Goal: Check status: Check status

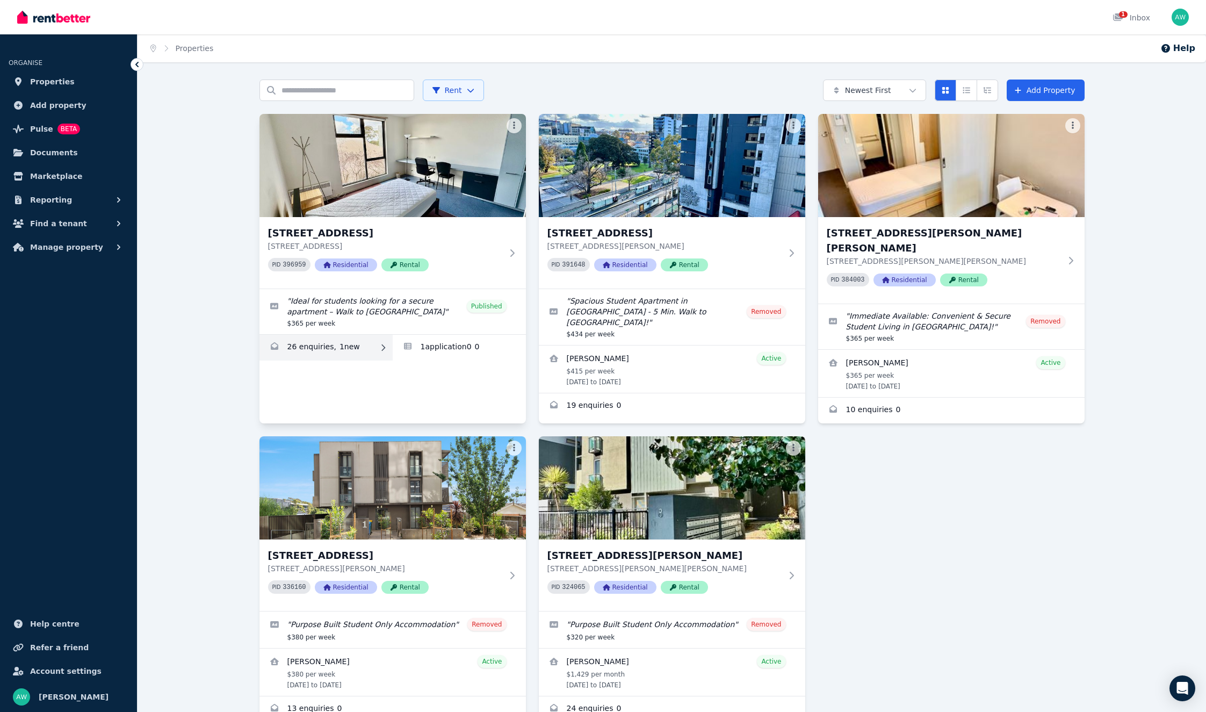
click at [386, 339] on link "Enquiries for 203/60 Waverley Rd, Malvern East" at bounding box center [325, 348] width 133 height 26
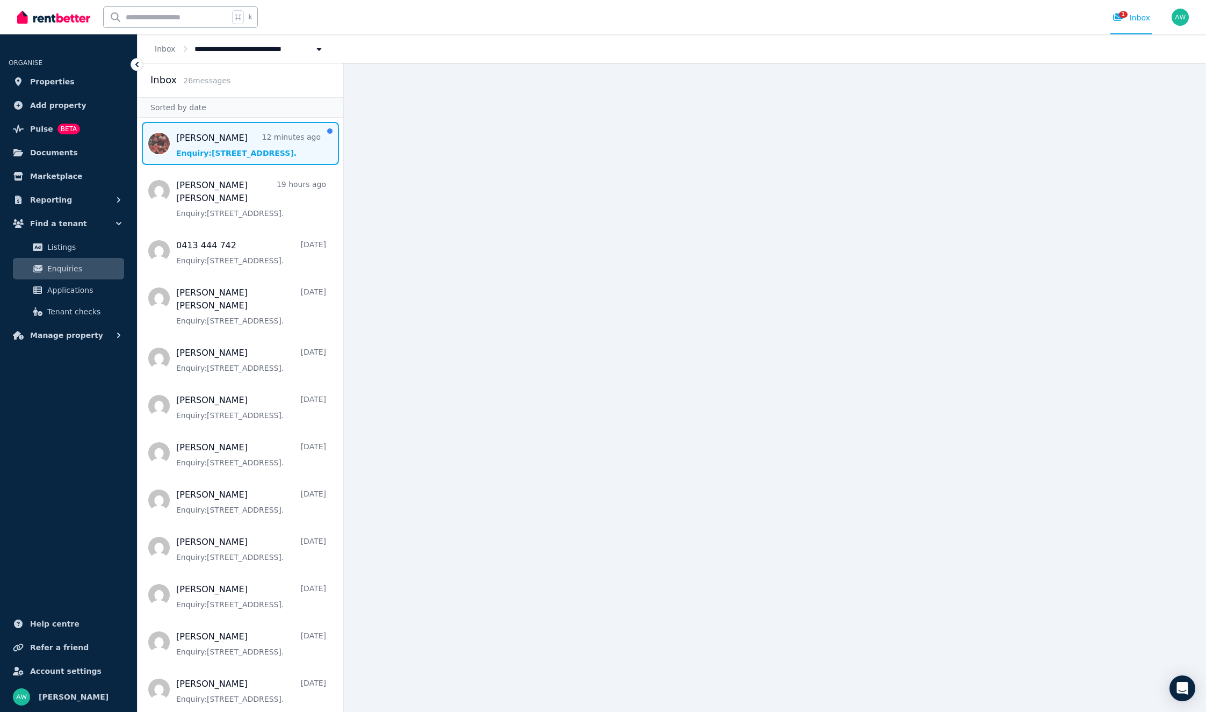
click at [266, 157] on span "Message list" at bounding box center [241, 143] width 206 height 43
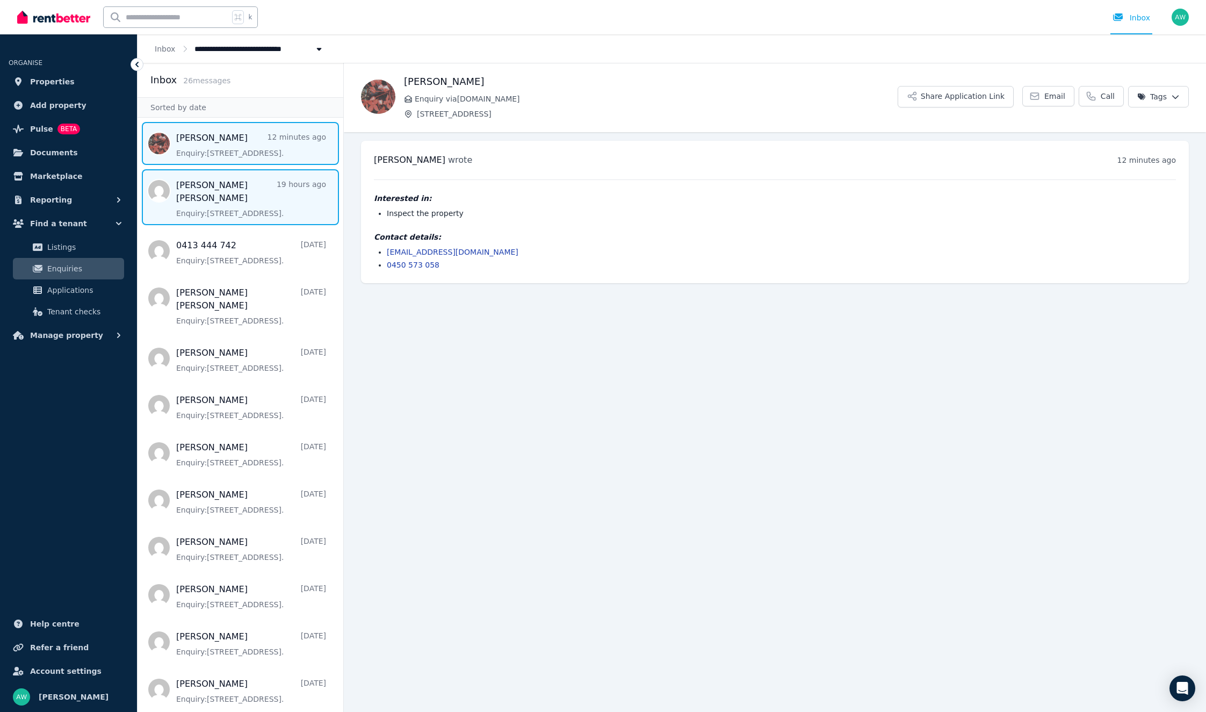
click at [197, 171] on span "Message list" at bounding box center [241, 197] width 206 height 56
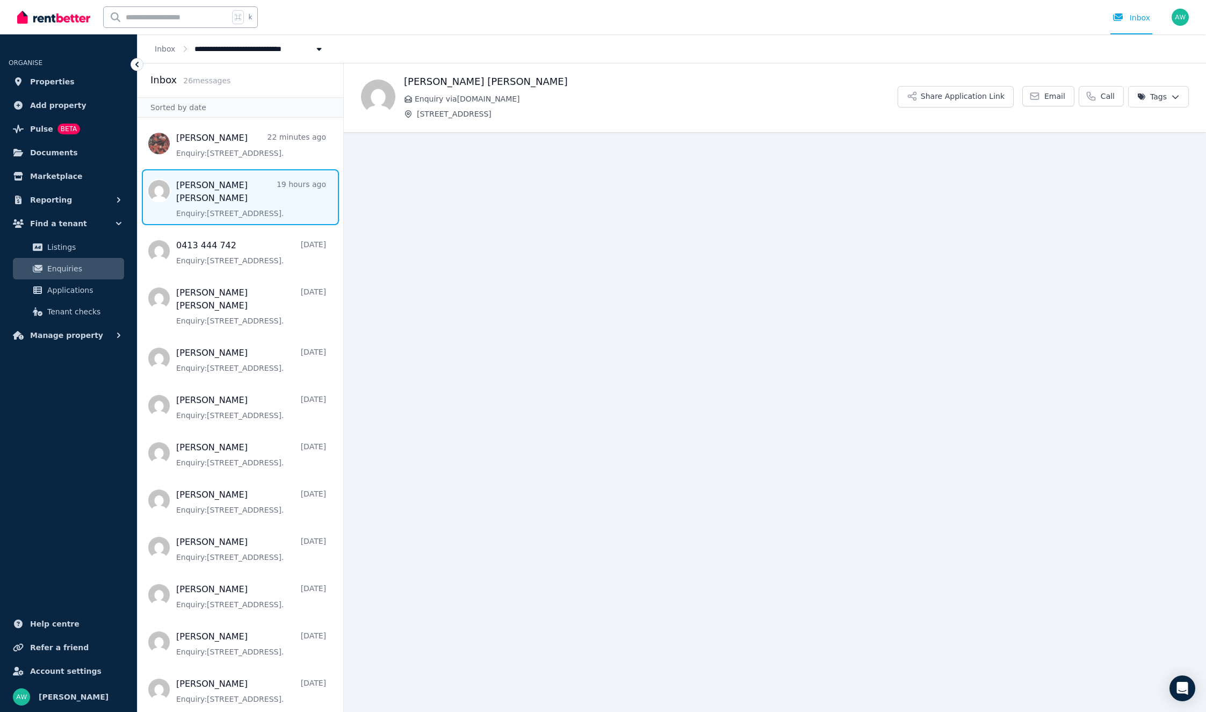
click at [80, 18] on img at bounding box center [53, 17] width 73 height 16
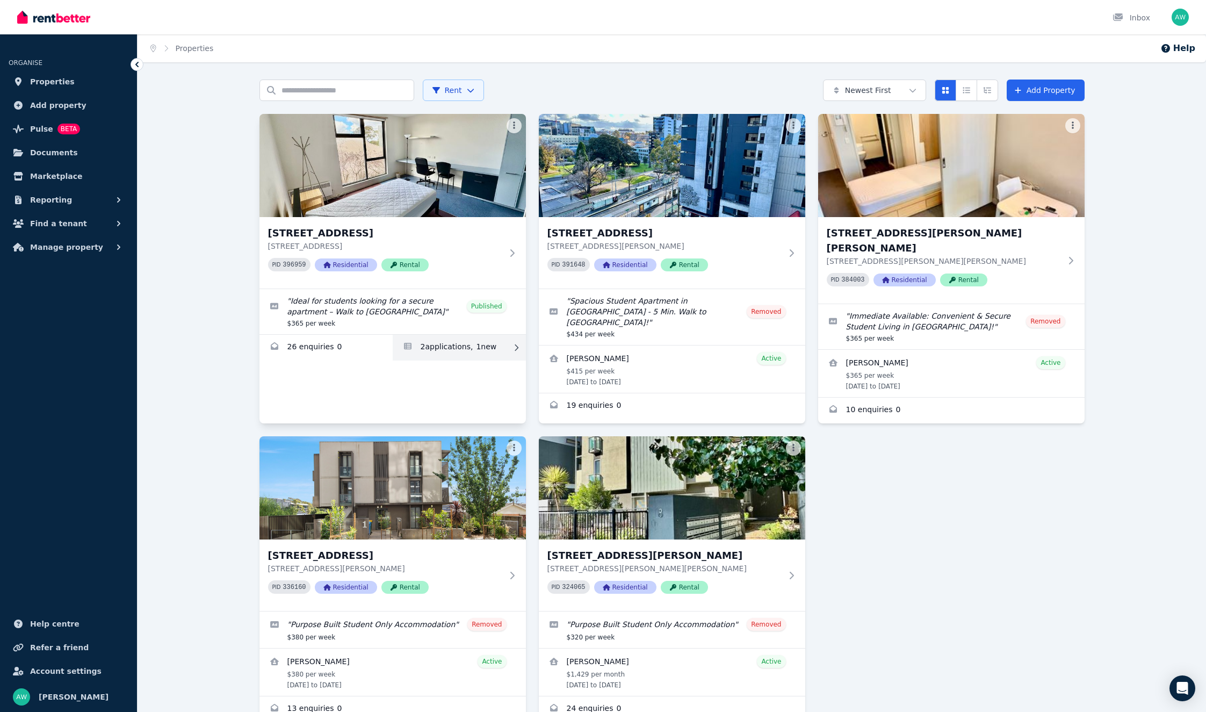
click at [494, 345] on link "Applications for 203/60 Waverley Rd, Malvern East" at bounding box center [459, 348] width 133 height 26
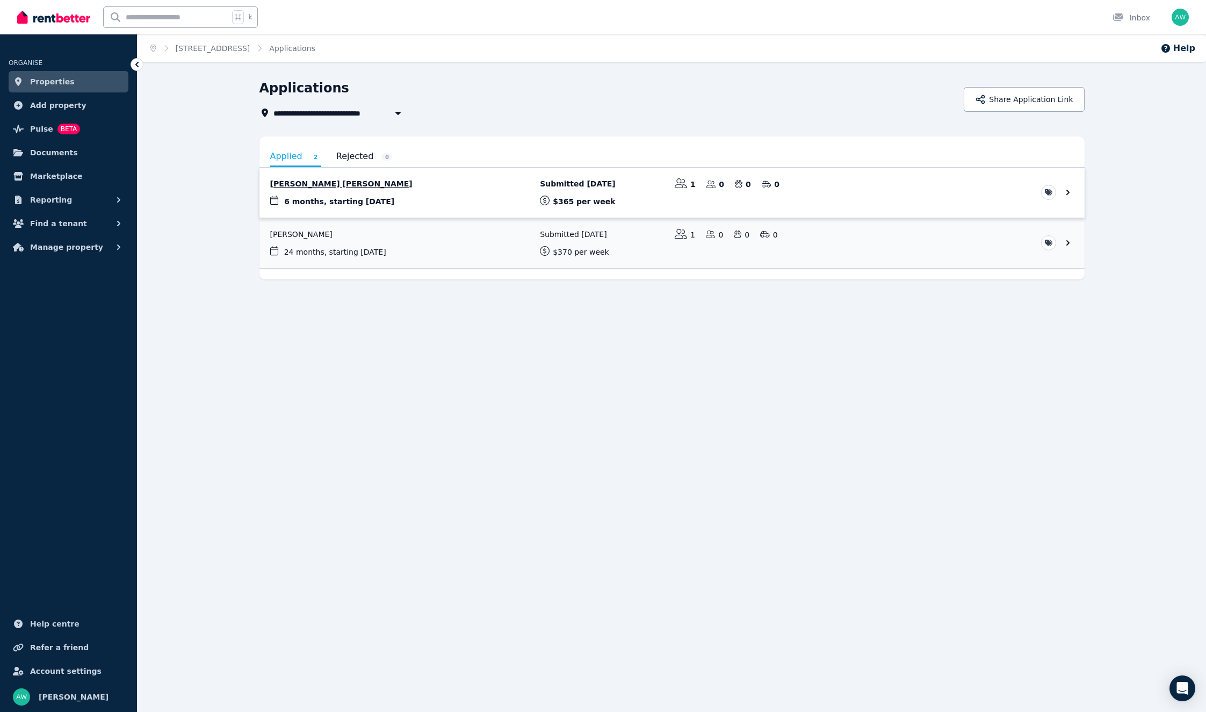
click at [856, 190] on link "View application: Gowtham Sriram Selvakumar" at bounding box center [671, 193] width 825 height 50
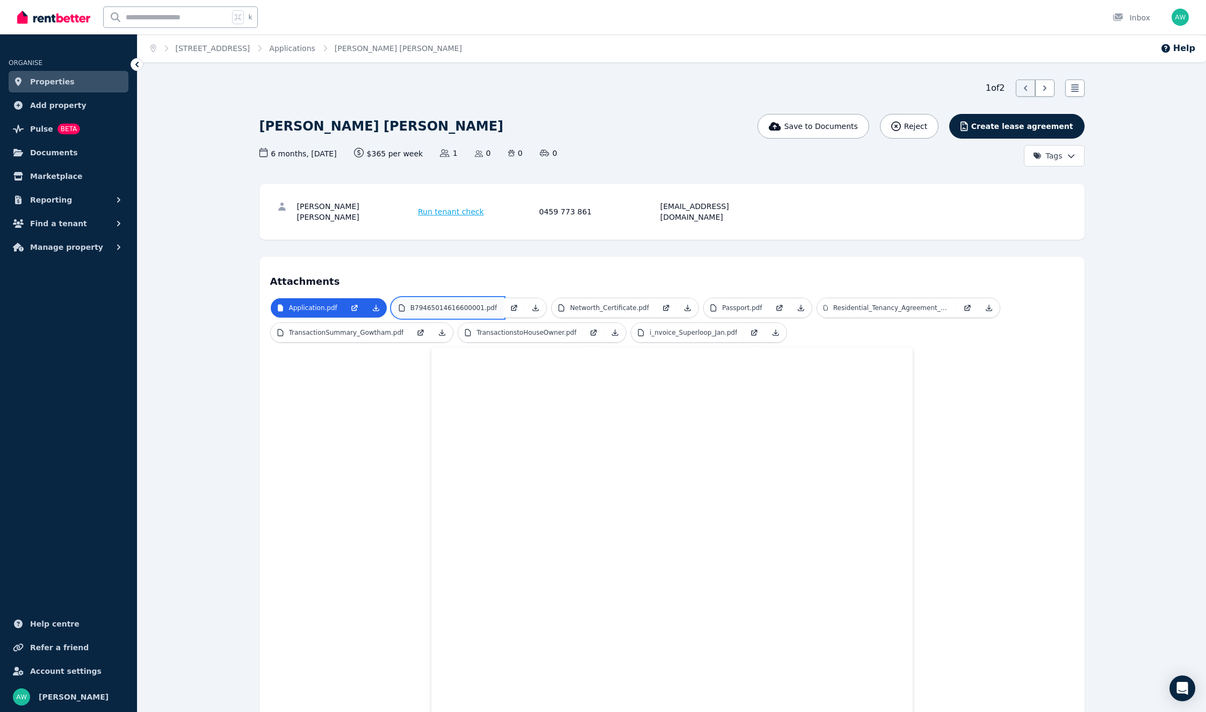
click at [449, 304] on p "B79465014616600001.pdf" at bounding box center [453, 308] width 86 height 9
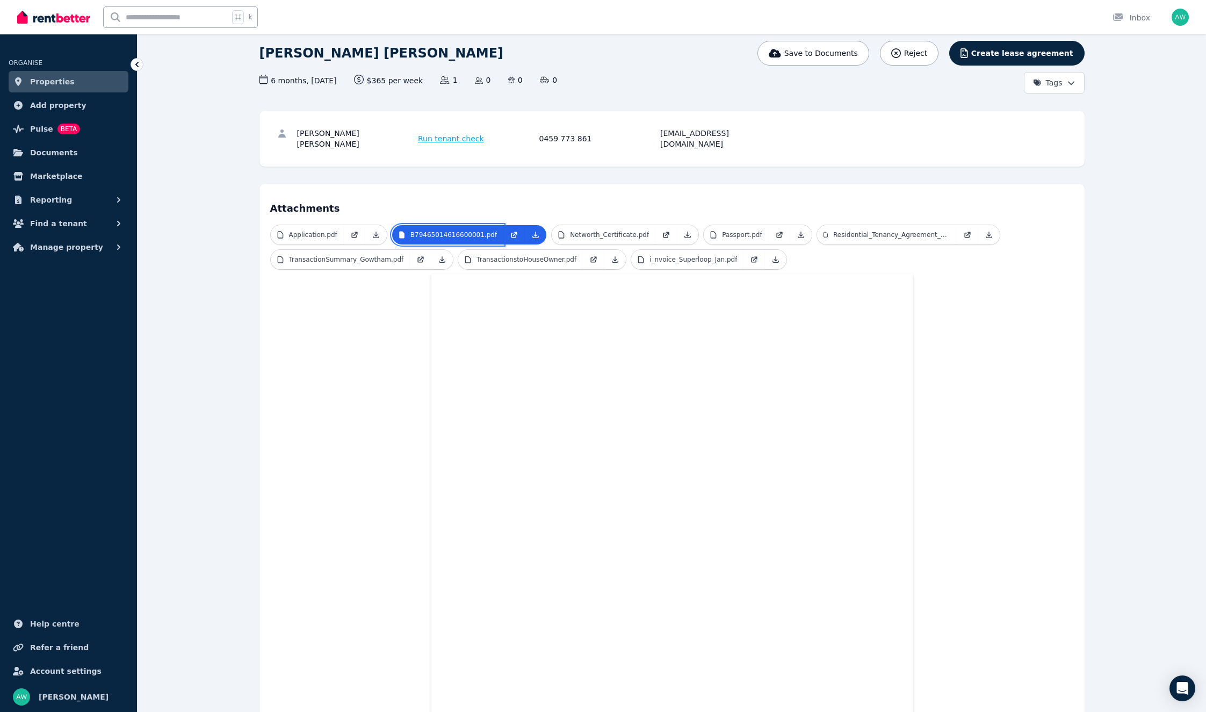
scroll to position [74, 0]
click at [594, 230] on p "Networth_Certificate.pdf" at bounding box center [609, 234] width 79 height 9
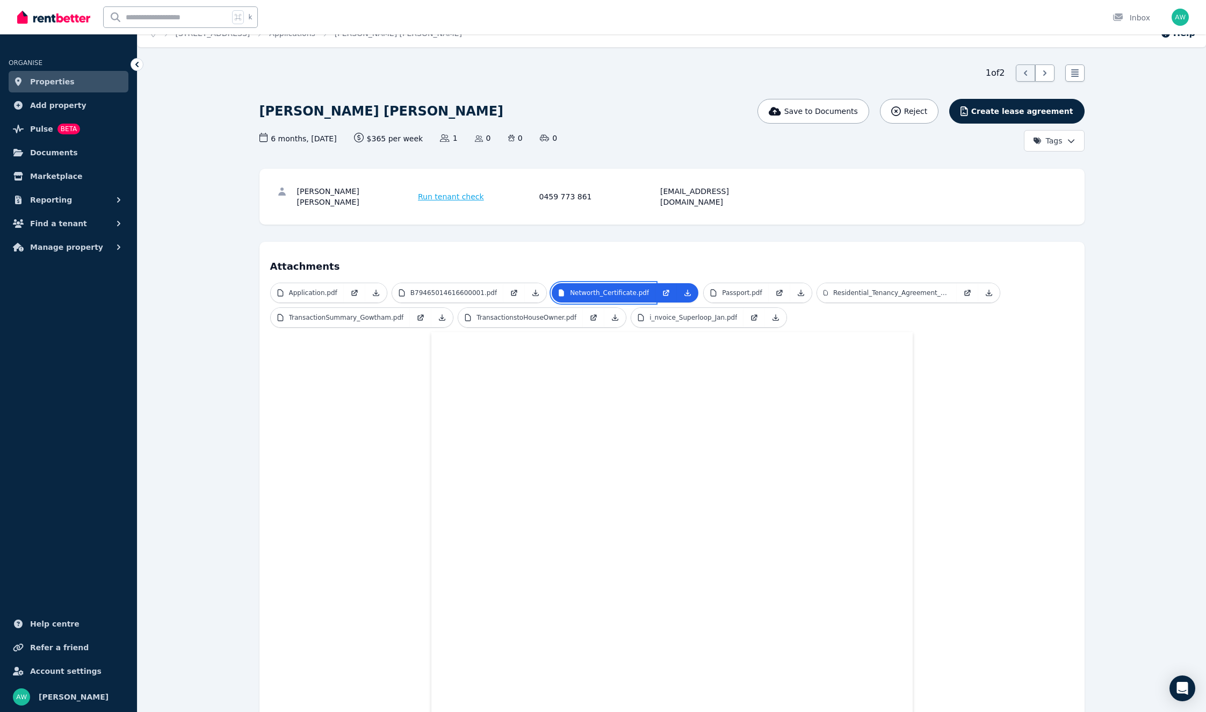
scroll to position [0, 0]
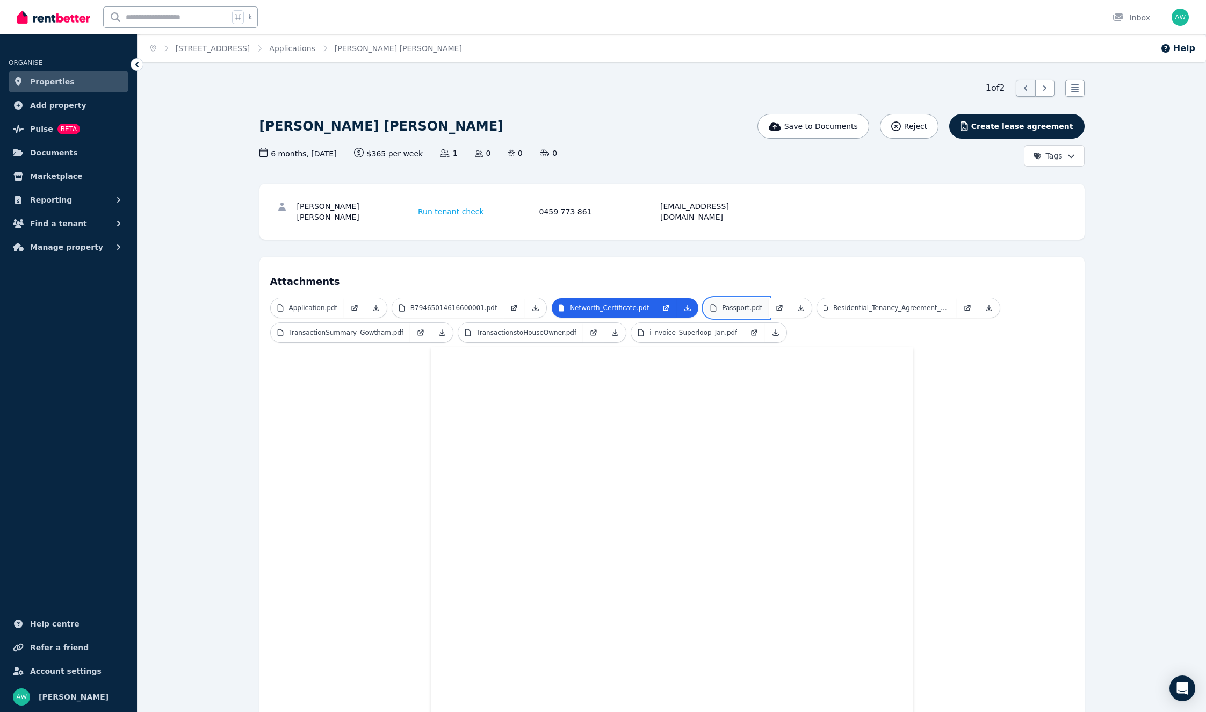
click at [757, 298] on link "Passport.pdf" at bounding box center [736, 307] width 64 height 19
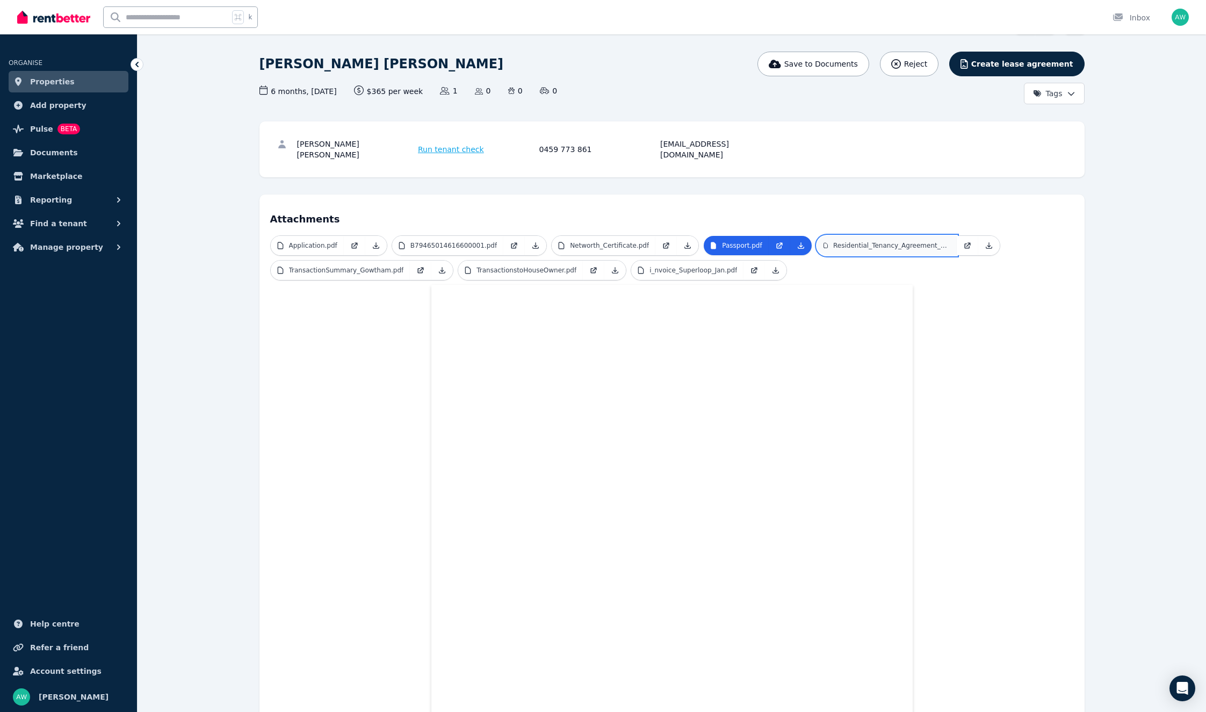
click at [876, 241] on p "Residential_Tenancy_Agreement_Gowtham.pdf" at bounding box center [891, 245] width 117 height 9
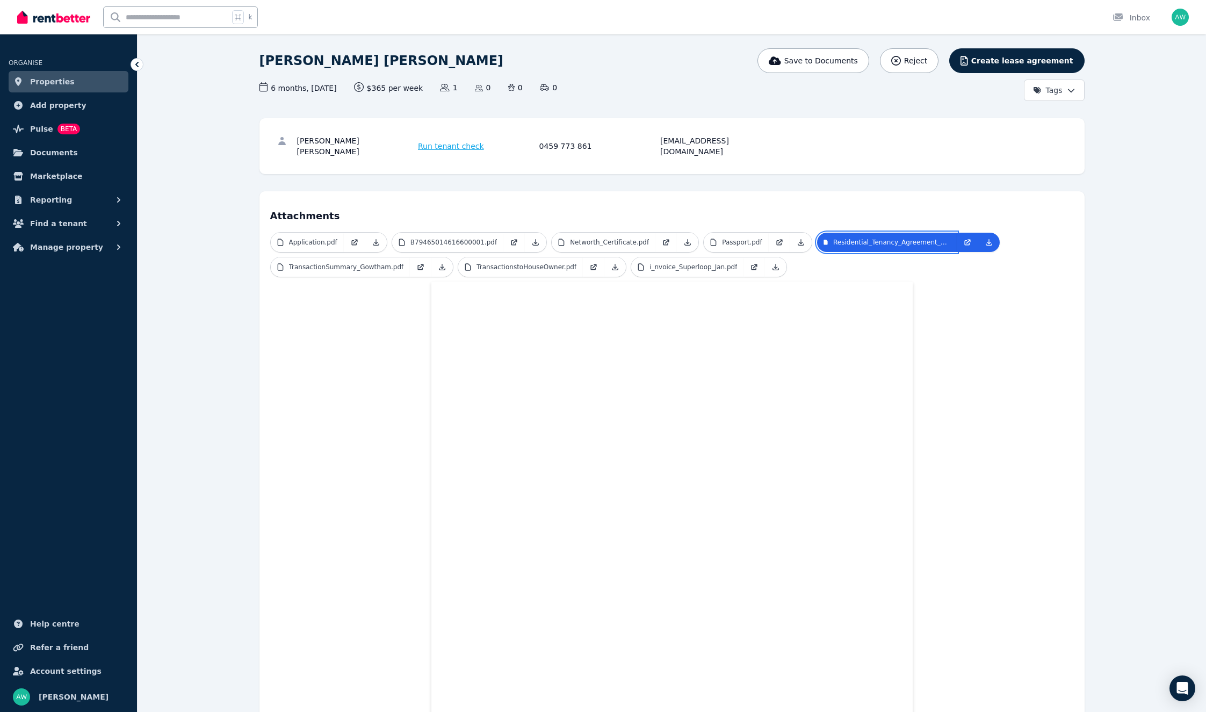
scroll to position [0, 0]
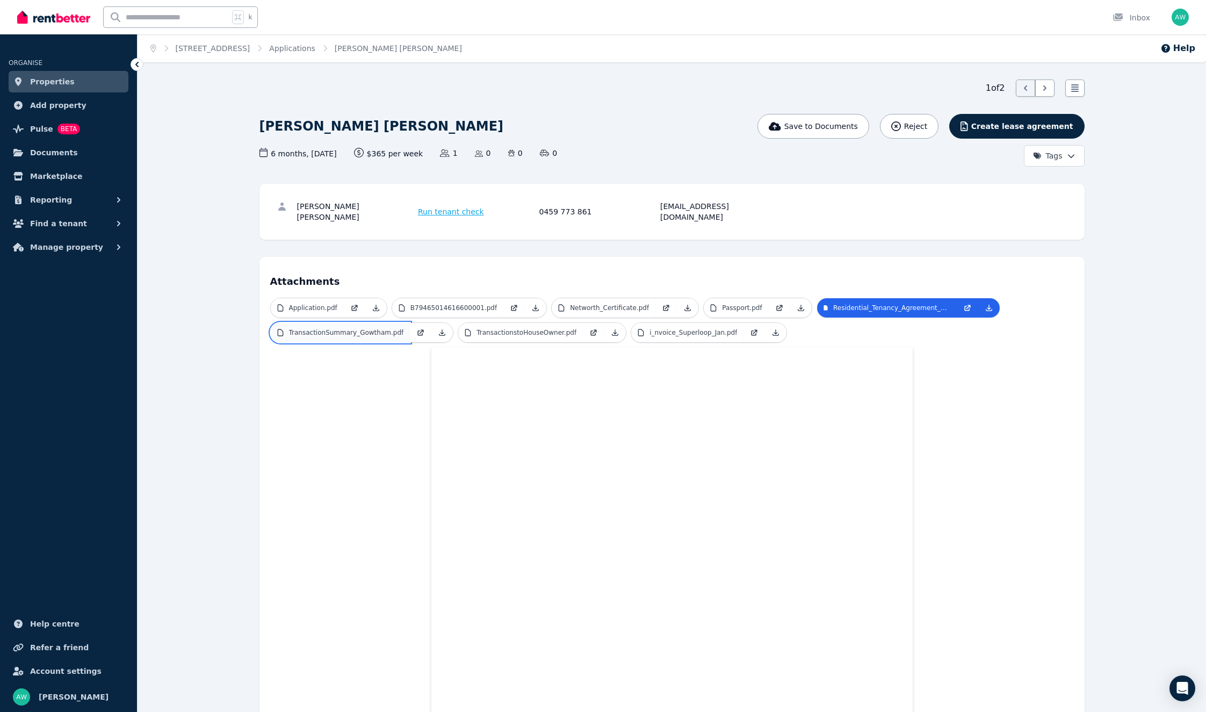
click at [329, 328] on p "TransactionSummary_Gowtham.pdf" at bounding box center [346, 332] width 115 height 9
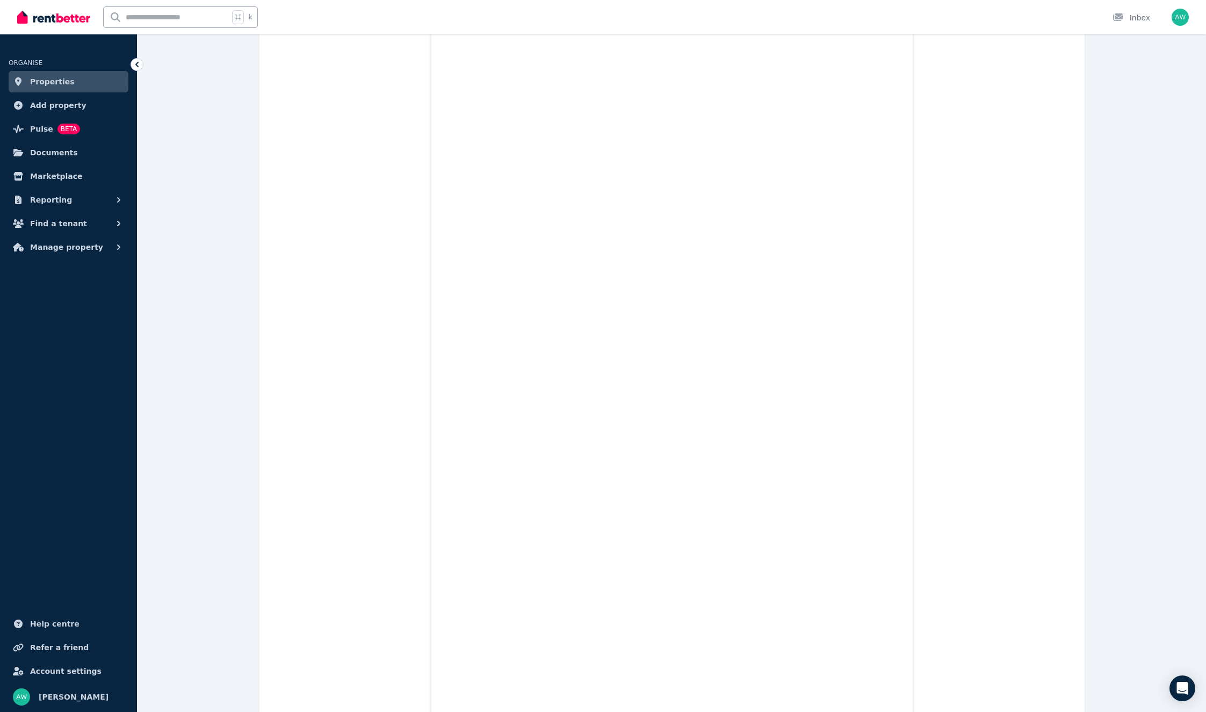
scroll to position [51, 0]
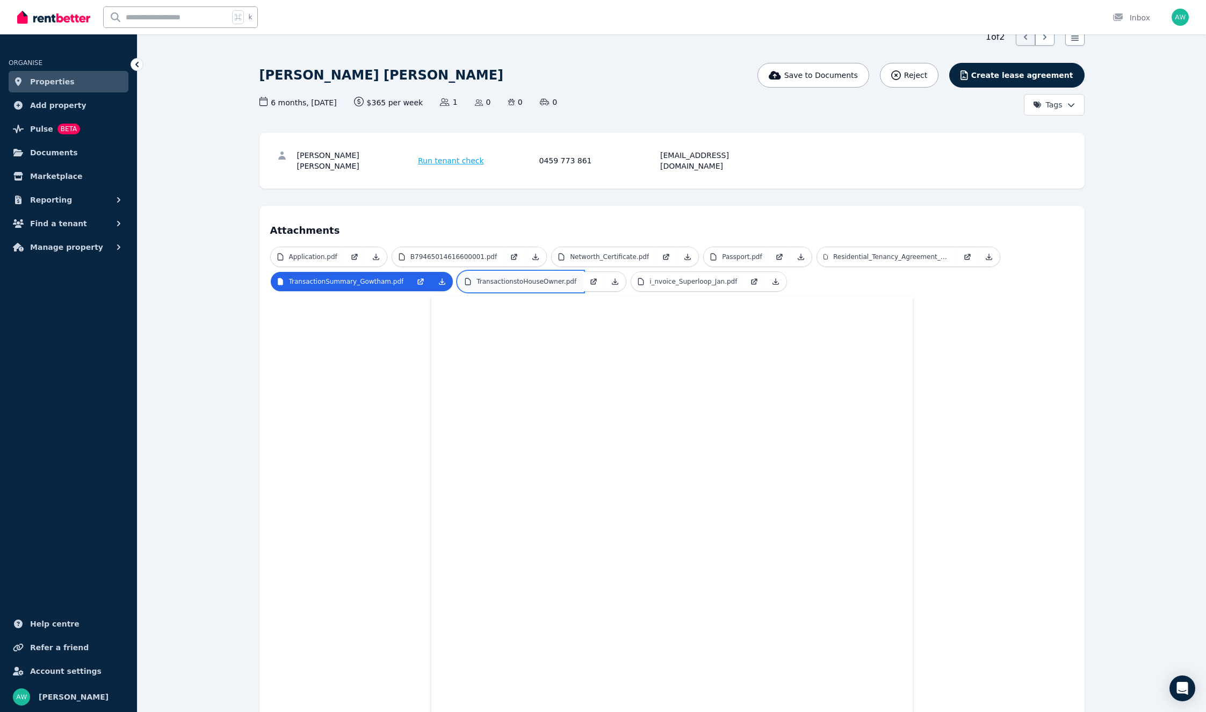
click at [525, 277] on p "TransactionstoHouseOwner.pdf" at bounding box center [527, 281] width 100 height 9
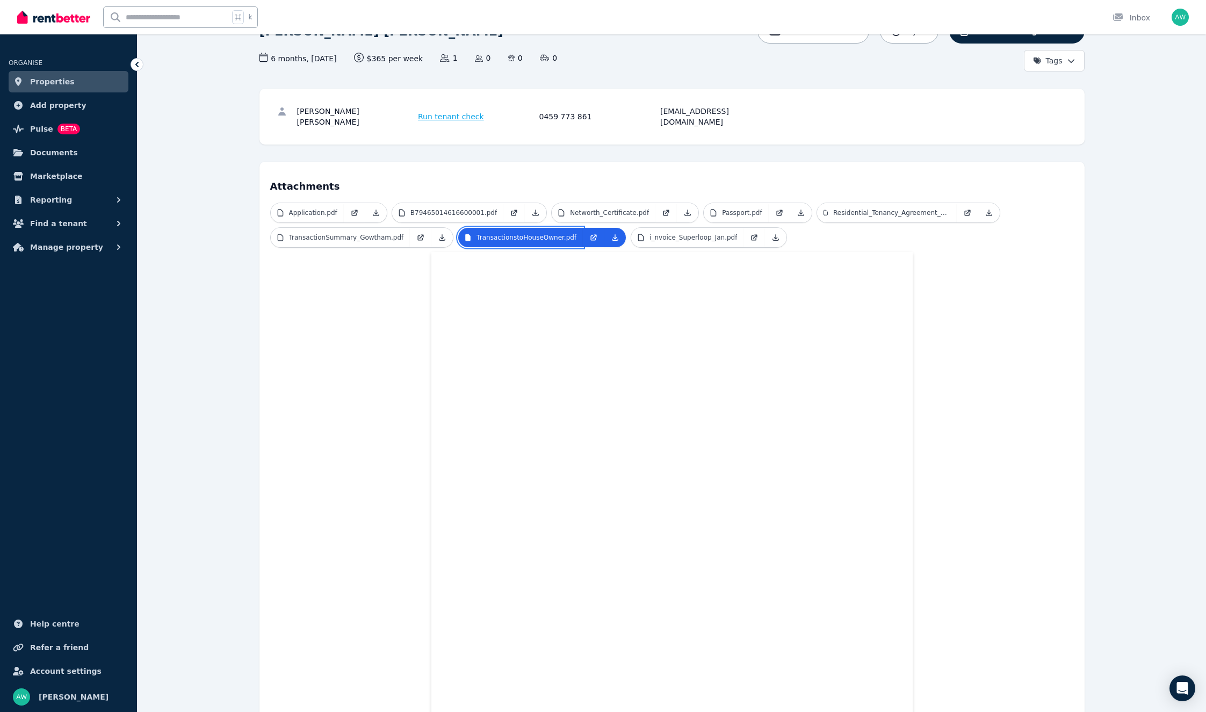
scroll to position [0, 0]
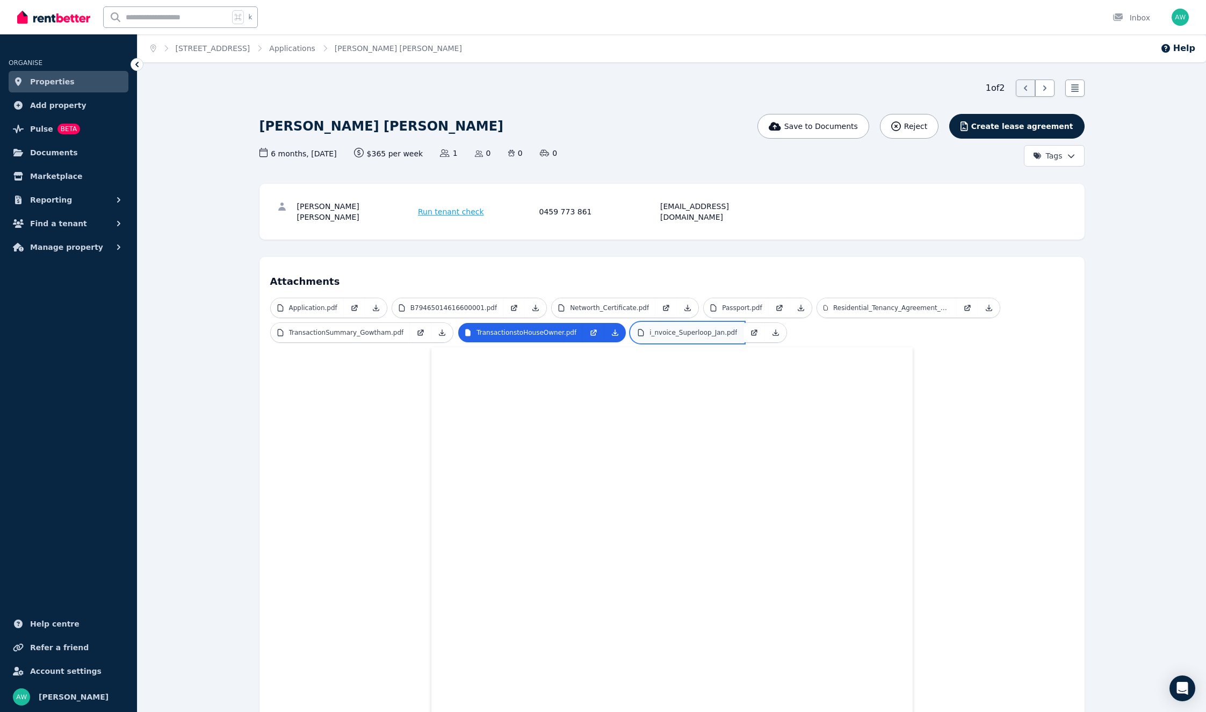
click at [689, 328] on p "i_nvoice_Superloop_Jan.pdf" at bounding box center [694, 332] width 88 height 9
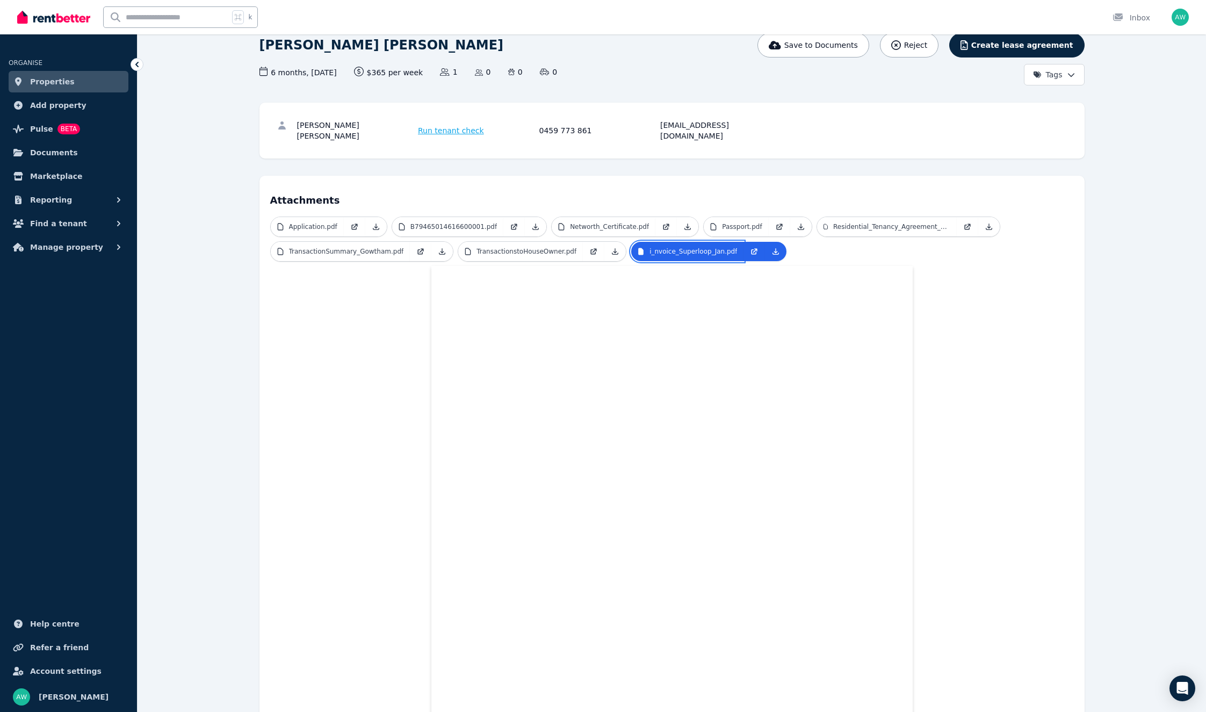
scroll to position [83, 0]
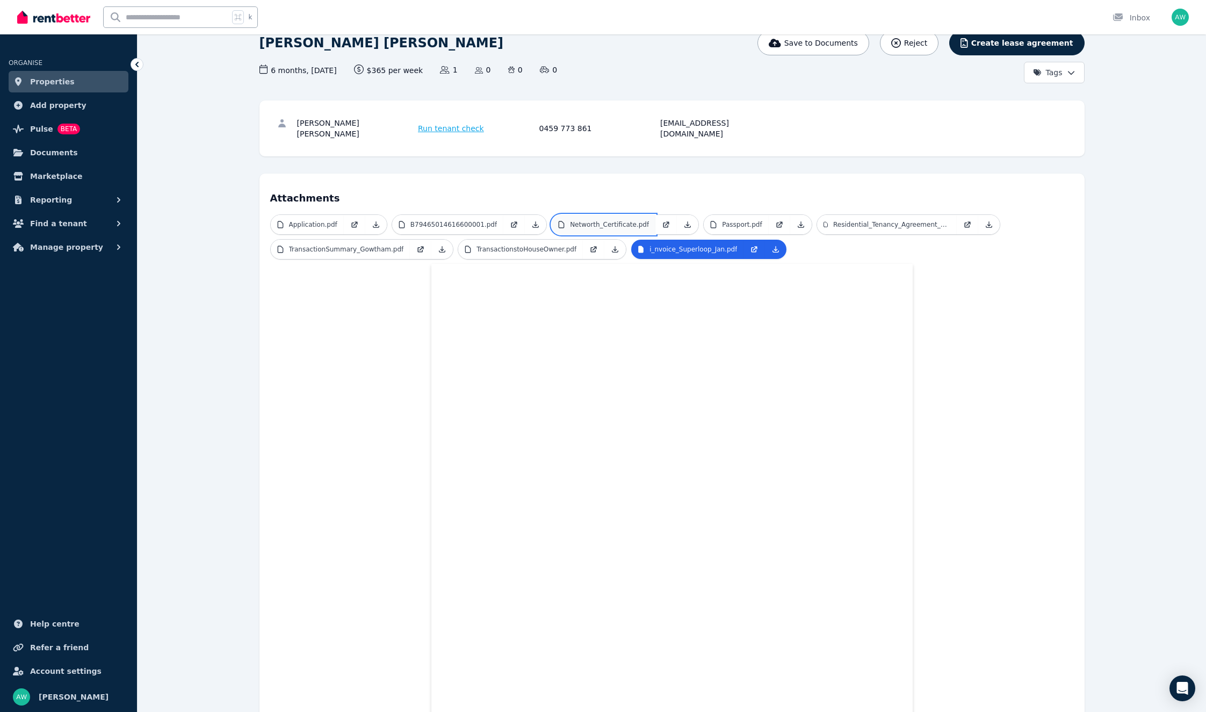
click at [594, 220] on p "Networth_Certificate.pdf" at bounding box center [609, 224] width 79 height 9
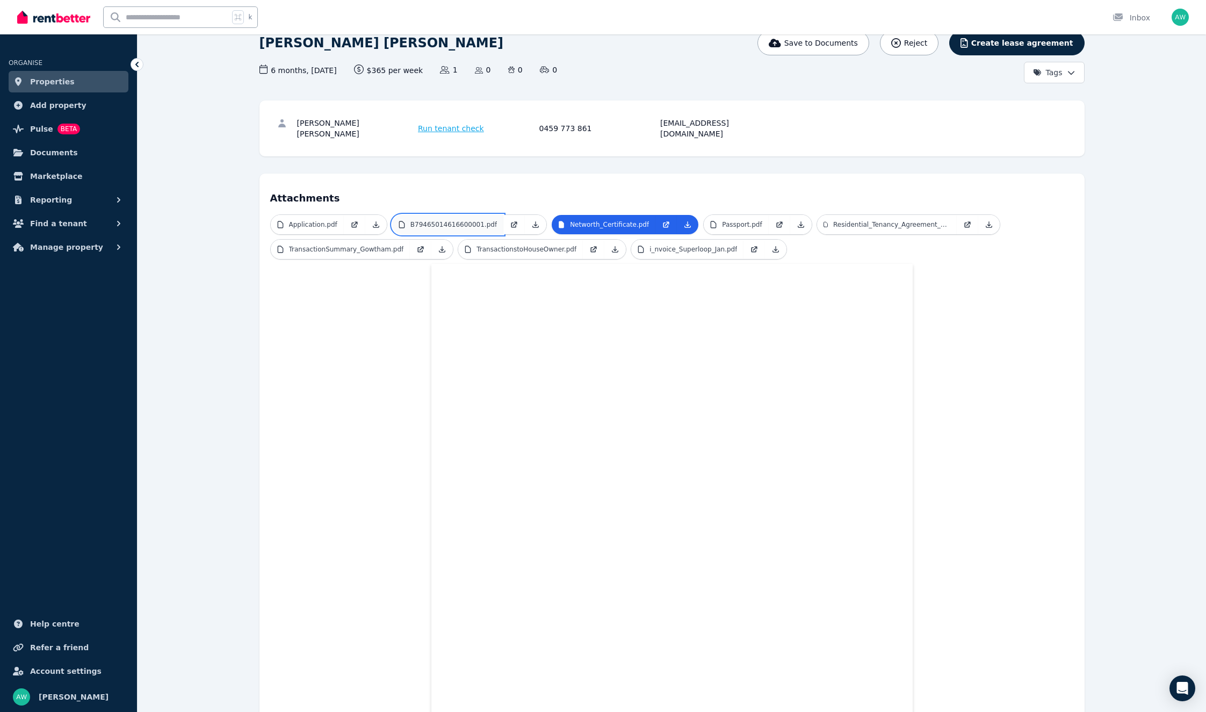
click at [444, 220] on p "B79465014616600001.pdf" at bounding box center [453, 224] width 86 height 9
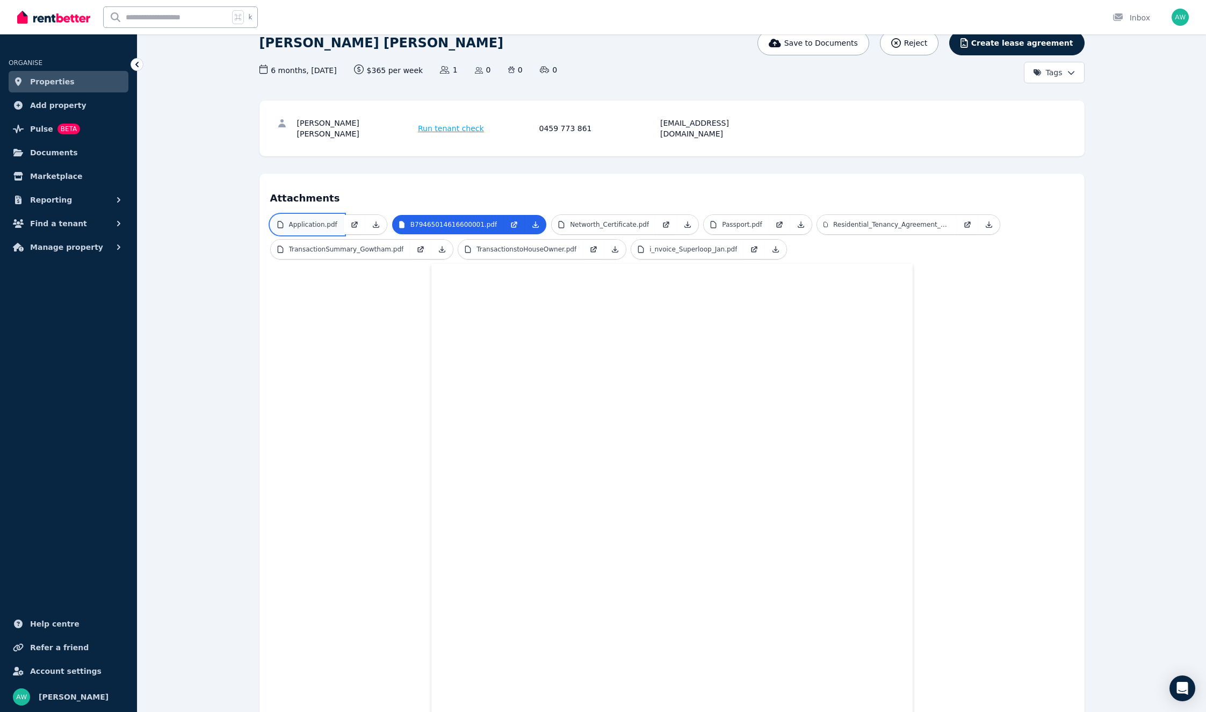
click at [302, 215] on link "Application.pdf" at bounding box center [307, 224] width 73 height 19
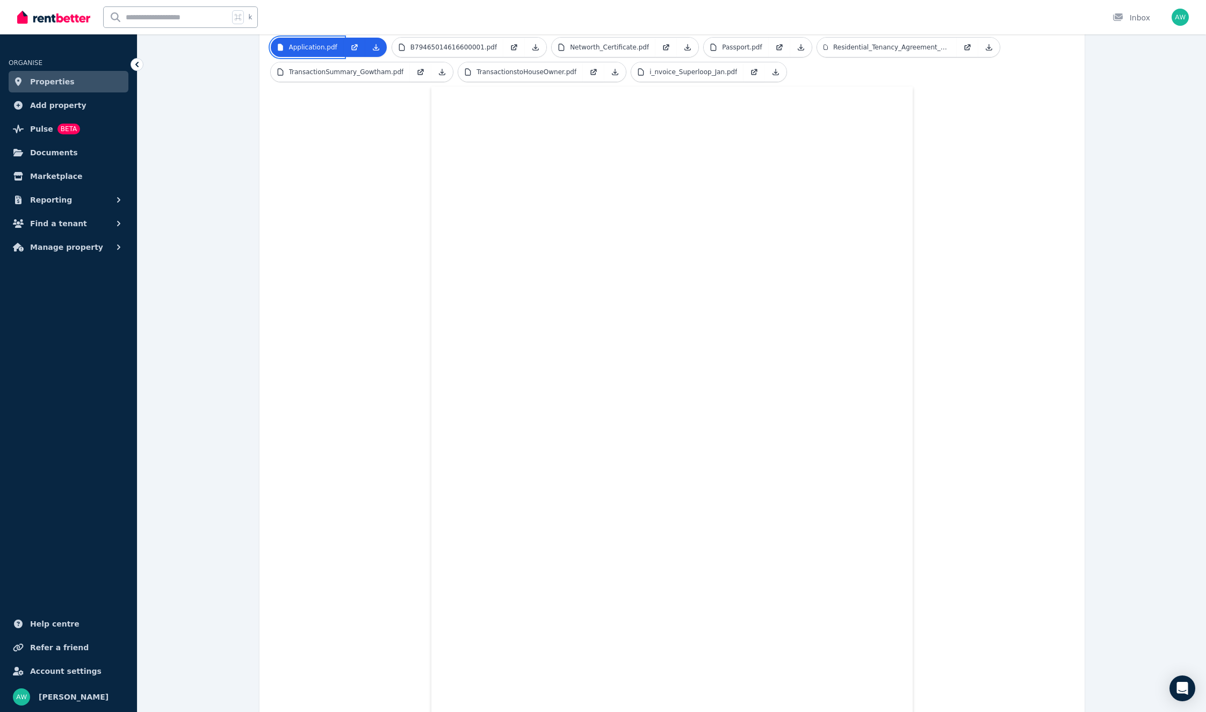
scroll to position [170, 0]
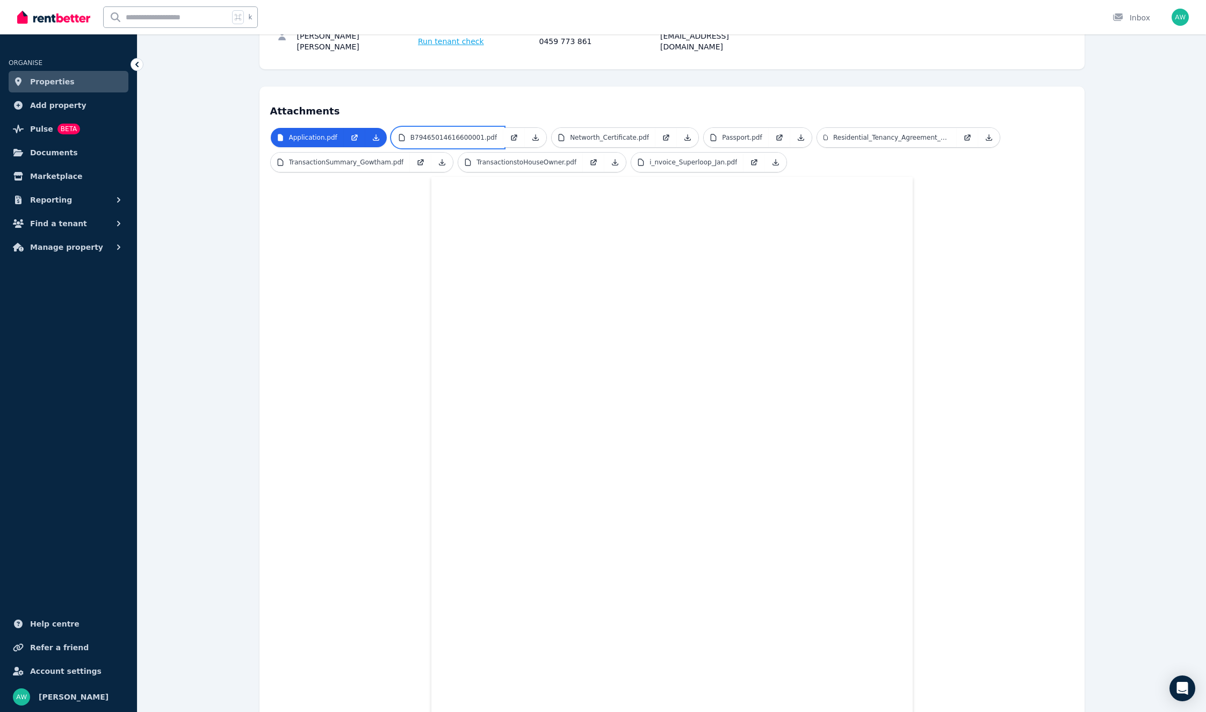
click at [450, 133] on p "B79465014616600001.pdf" at bounding box center [453, 137] width 86 height 9
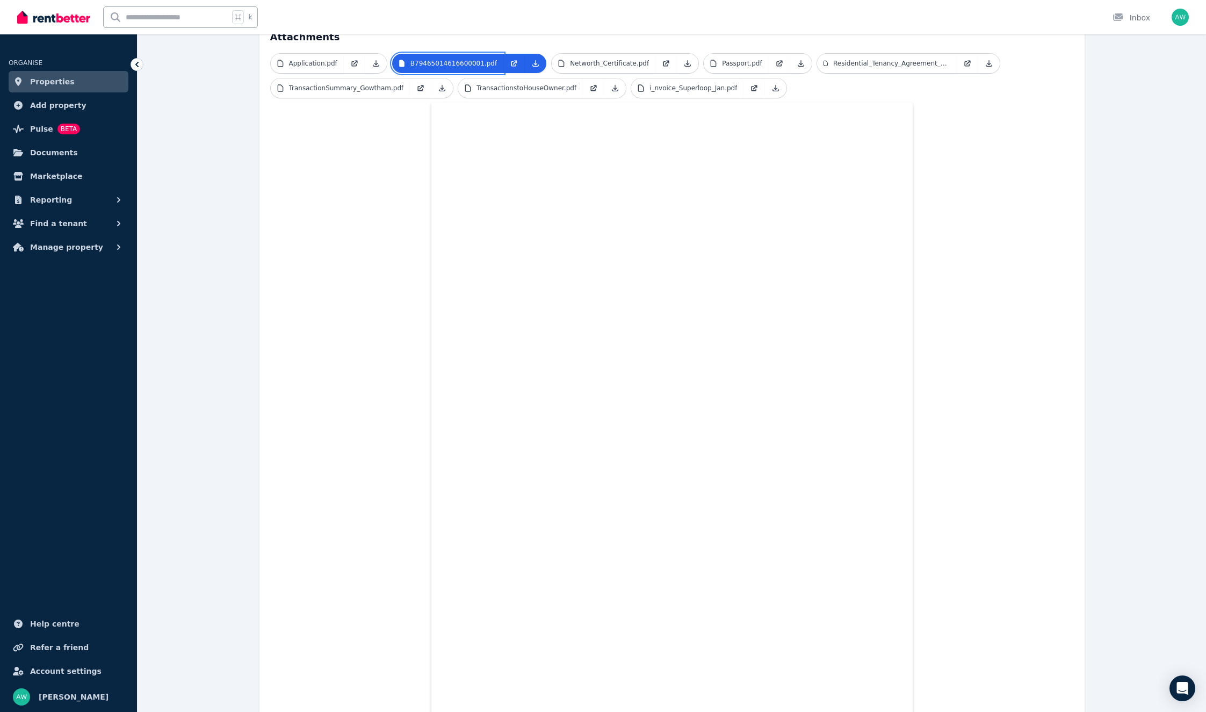
scroll to position [233, 0]
